Goal: Task Accomplishment & Management: Use online tool/utility

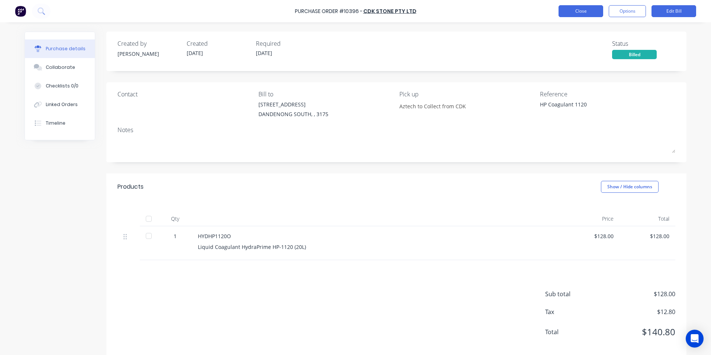
click at [580, 12] on button "Close" at bounding box center [581, 11] width 45 height 12
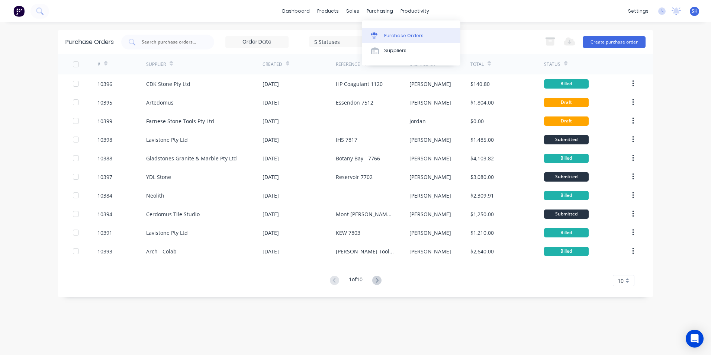
click at [389, 35] on div "Purchase Orders" at bounding box center [403, 35] width 39 height 7
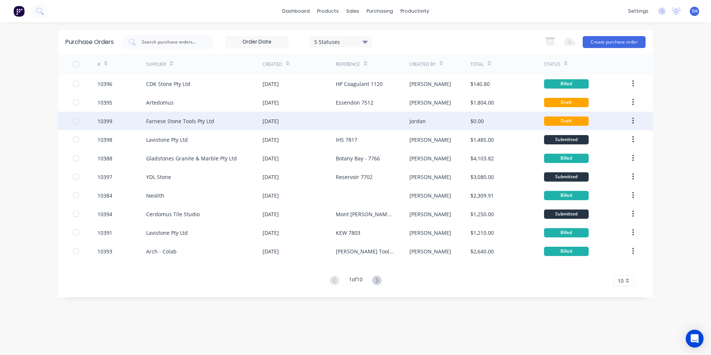
click at [196, 125] on div "Farnese Stone Tools Pty Ltd" at bounding box center [180, 121] width 68 height 8
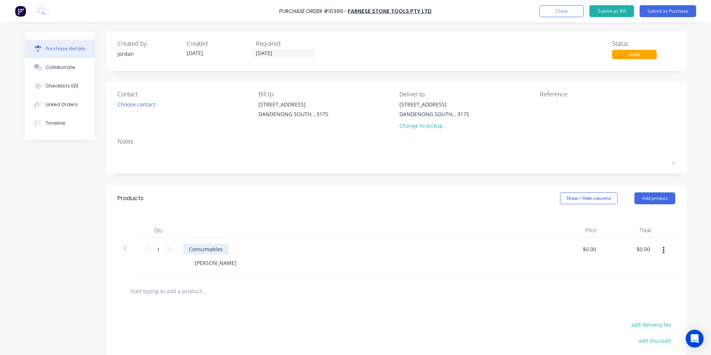
click at [205, 250] on div "Consumables" at bounding box center [206, 249] width 46 height 11
click at [94, 276] on div "Created by [PERSON_NAME] Created [DATE] Required [DATE] Status Draft Contact Ch…" at bounding box center [356, 229] width 662 height 395
click at [556, 15] on button "Close" at bounding box center [561, 11] width 45 height 12
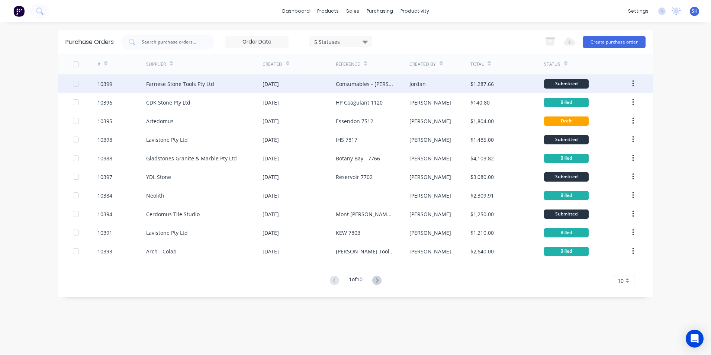
click at [203, 89] on div "Farnese Stone Tools Pty Ltd" at bounding box center [204, 83] width 116 height 19
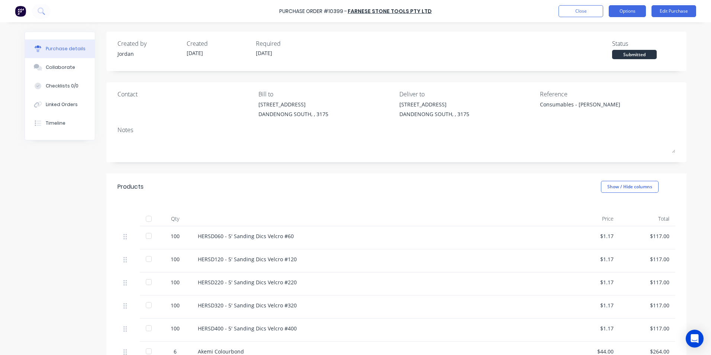
click at [628, 6] on button "Options" at bounding box center [627, 11] width 37 height 12
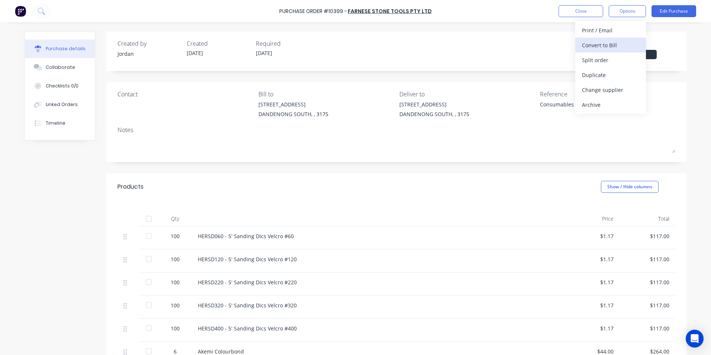
click at [610, 41] on div "Convert to Bill" at bounding box center [610, 45] width 57 height 11
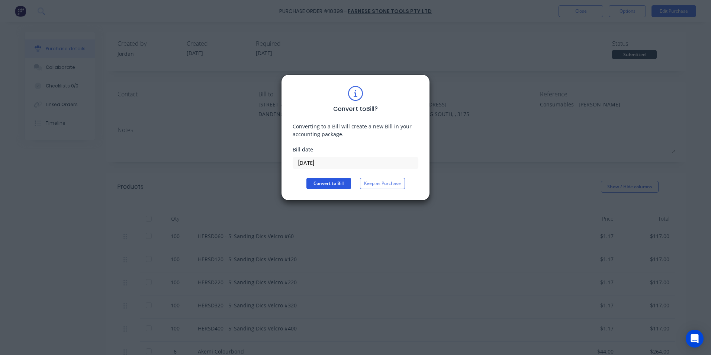
click at [338, 187] on button "Convert to Bill" at bounding box center [328, 183] width 45 height 11
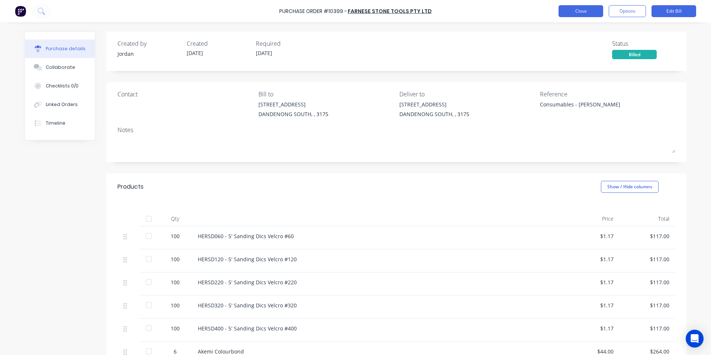
click at [574, 13] on button "Close" at bounding box center [581, 11] width 45 height 12
